Goal: Task Accomplishment & Management: Manage account settings

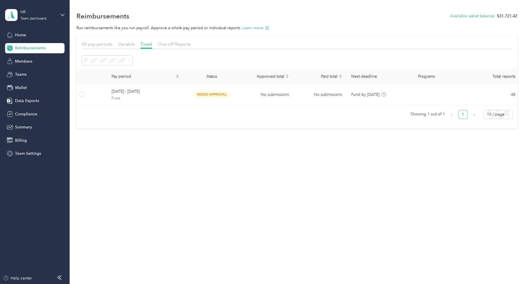
click at [22, 48] on span "Reimbursements" at bounding box center [30, 48] width 31 height 6
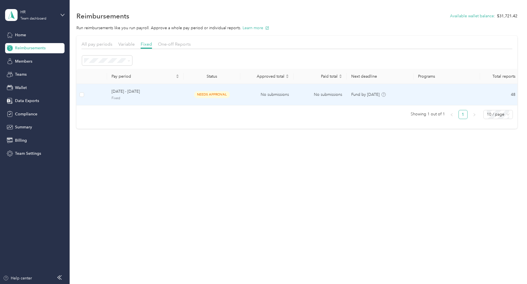
click at [164, 93] on span "[DATE] - [DATE]" at bounding box center [146, 91] width 68 height 6
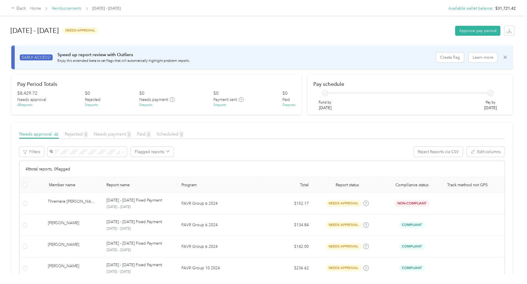
click at [55, 10] on link "Reimbursements" at bounding box center [67, 8] width 30 height 5
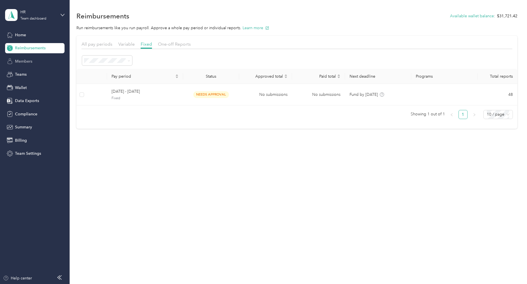
click at [30, 61] on span "Members" at bounding box center [23, 61] width 17 height 6
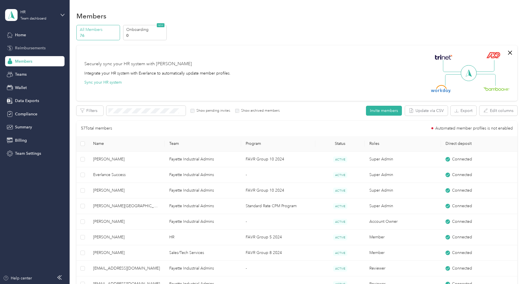
click at [32, 46] on span "Reimbursements" at bounding box center [30, 48] width 31 height 6
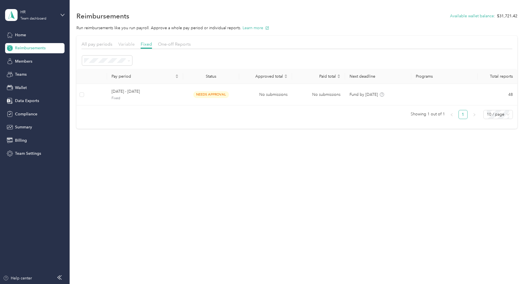
click at [125, 44] on span "Variable" at bounding box center [126, 43] width 16 height 5
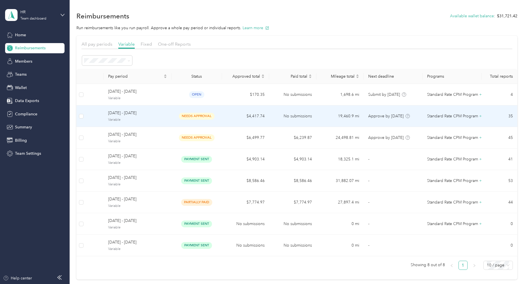
click at [136, 113] on span "[DATE] - [DATE]" at bounding box center [137, 113] width 59 height 6
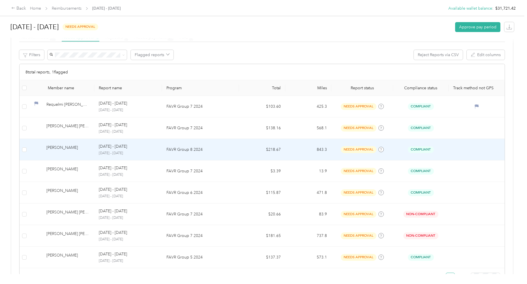
scroll to position [113, 0]
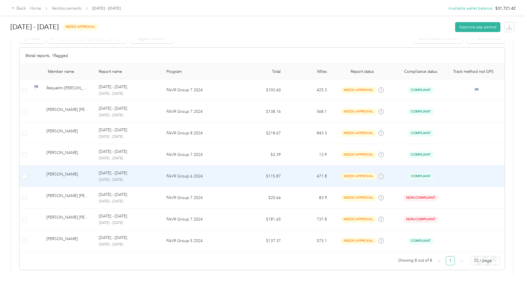
click at [27, 176] on td at bounding box center [25, 176] width 10 height 22
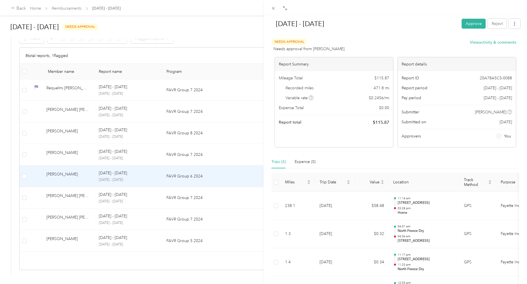
click at [24, 176] on div "[DATE] - [DATE] Approve Reject Needs Approval Needs approval from [PERSON_NAME]…" at bounding box center [263, 142] width 527 height 284
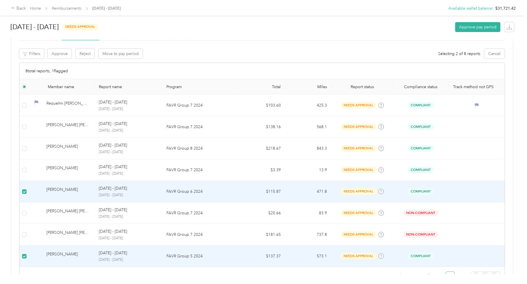
scroll to position [85, 0]
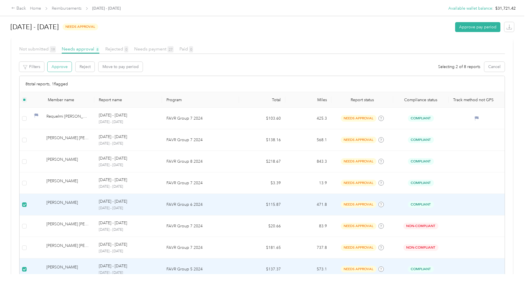
click at [60, 68] on button "Approve" at bounding box center [60, 67] width 24 height 10
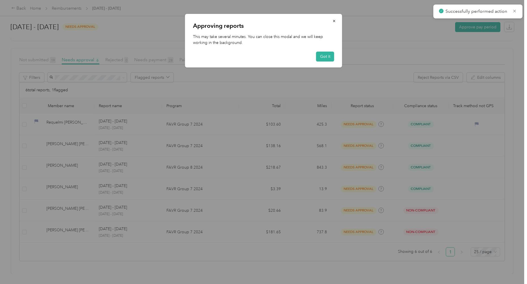
scroll to position [78, 0]
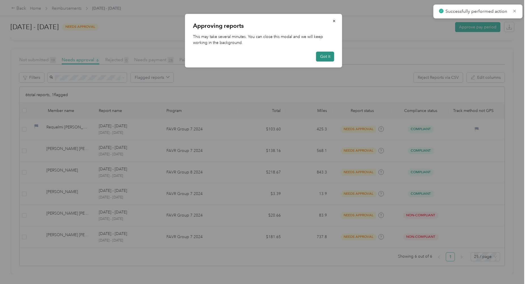
click at [326, 57] on button "Got it" at bounding box center [325, 57] width 18 height 10
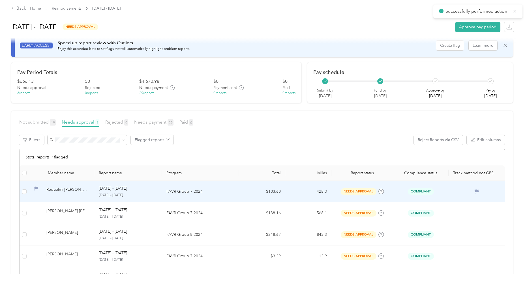
scroll to position [0, 0]
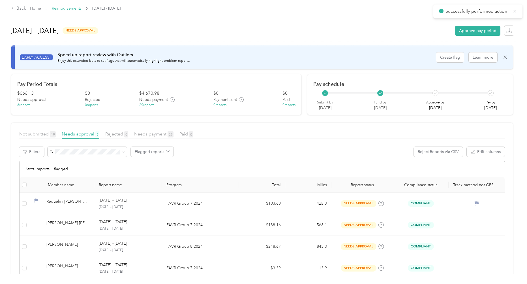
click at [76, 10] on link "Reimbursements" at bounding box center [67, 8] width 30 height 5
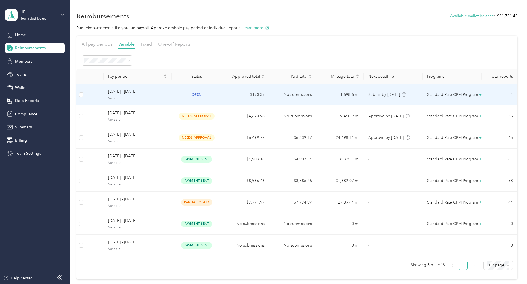
click at [128, 95] on span "[DATE] - [DATE]" at bounding box center [137, 91] width 59 height 6
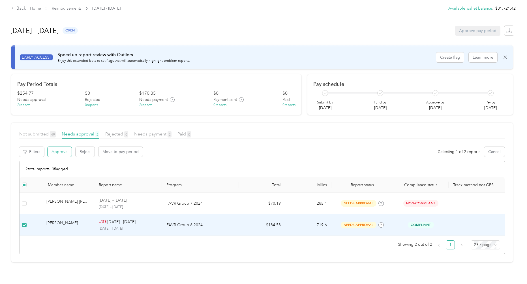
click at [59, 152] on button "Approve" at bounding box center [60, 152] width 24 height 10
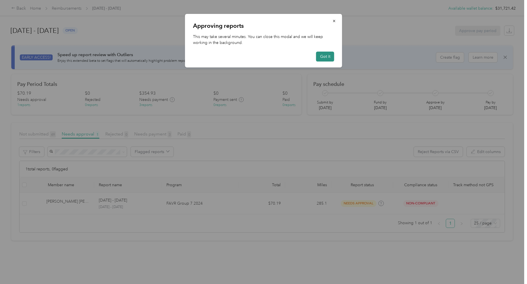
click at [321, 59] on button "Got it" at bounding box center [325, 57] width 18 height 10
